Goal: Task Accomplishment & Management: Manage account settings

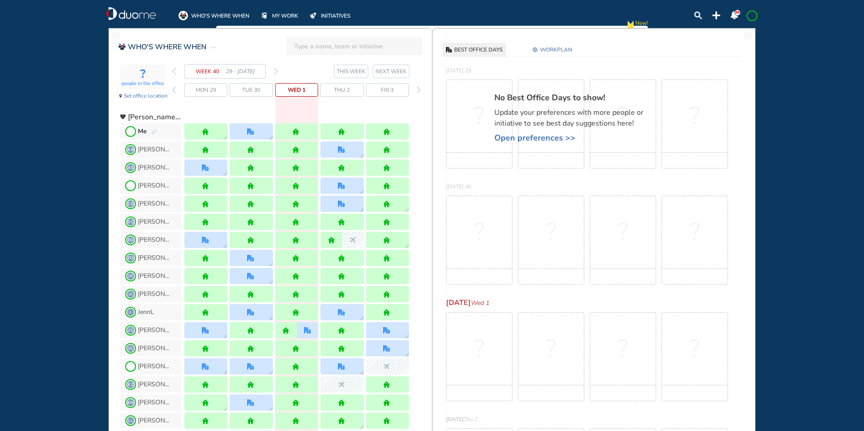
click at [276, 70] on img "forward week" at bounding box center [276, 71] width 4 height 7
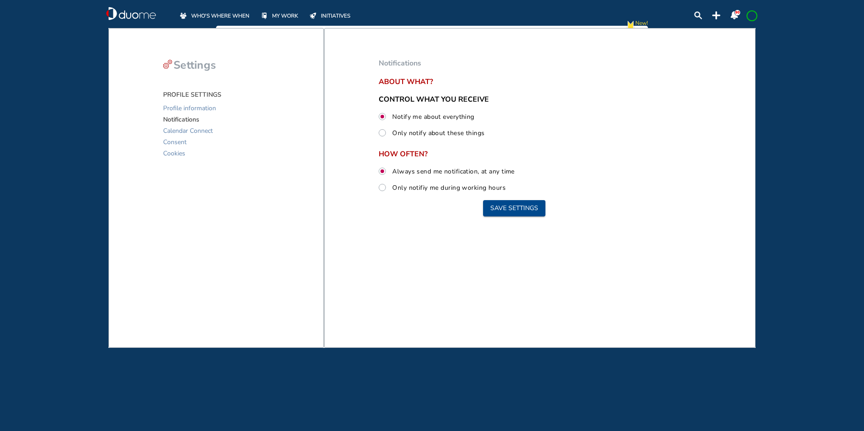
click at [142, 16] on img "duome-logo-whitelogo" at bounding box center [131, 14] width 50 height 14
